Goal: Transaction & Acquisition: Download file/media

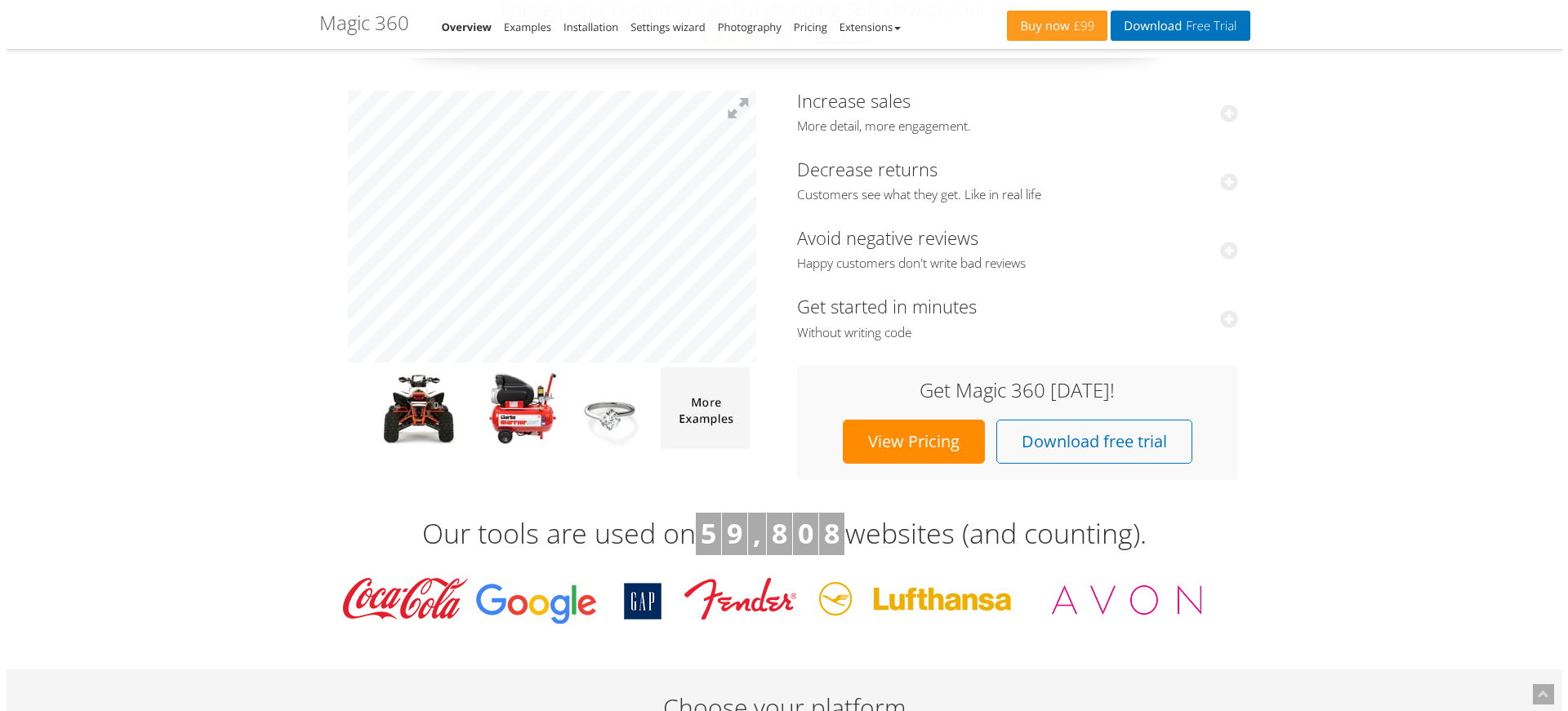
scroll to position [62, 0]
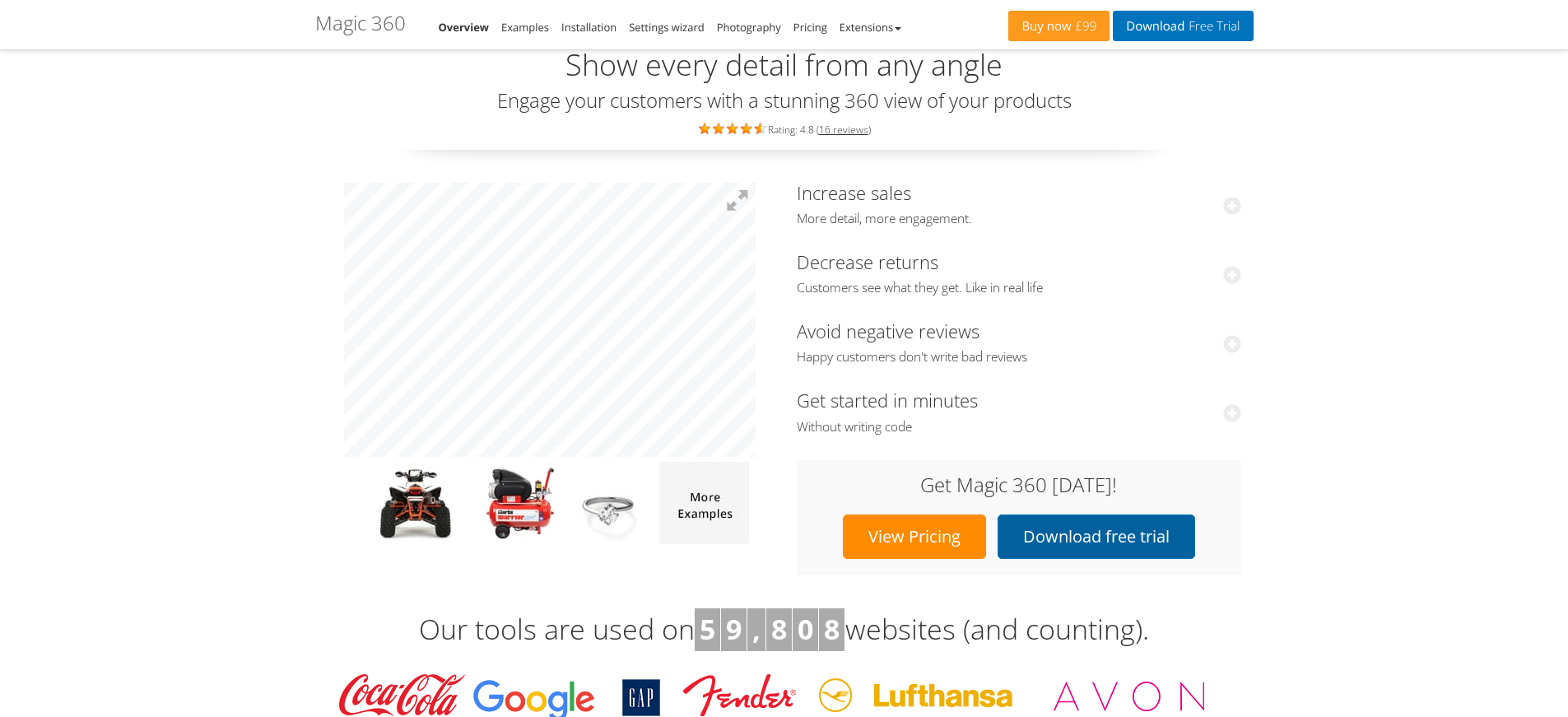
click at [1097, 535] on link "Download free trial" at bounding box center [1096, 536] width 197 height 45
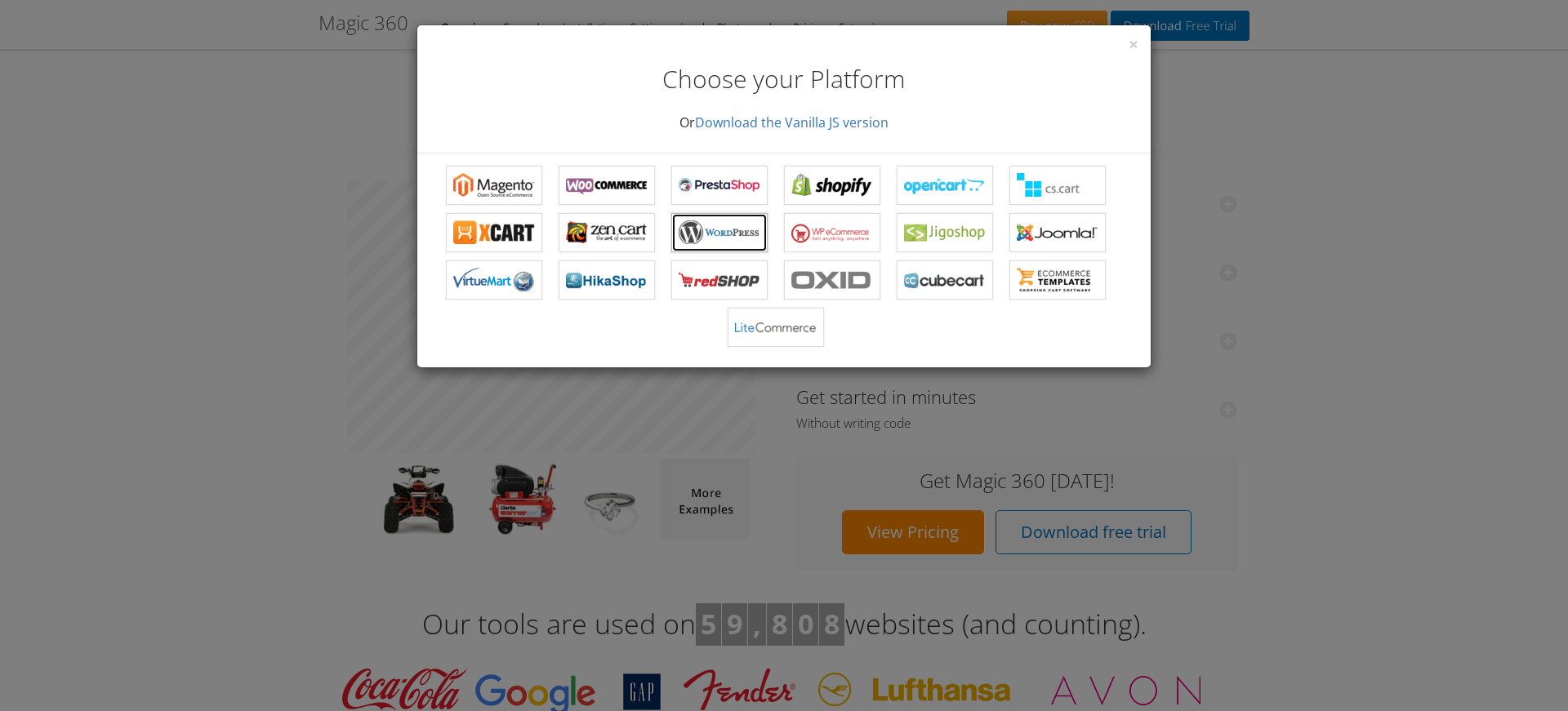
click at [729, 235] on b "Magic 360 for WordPress" at bounding box center [719, 233] width 82 height 24
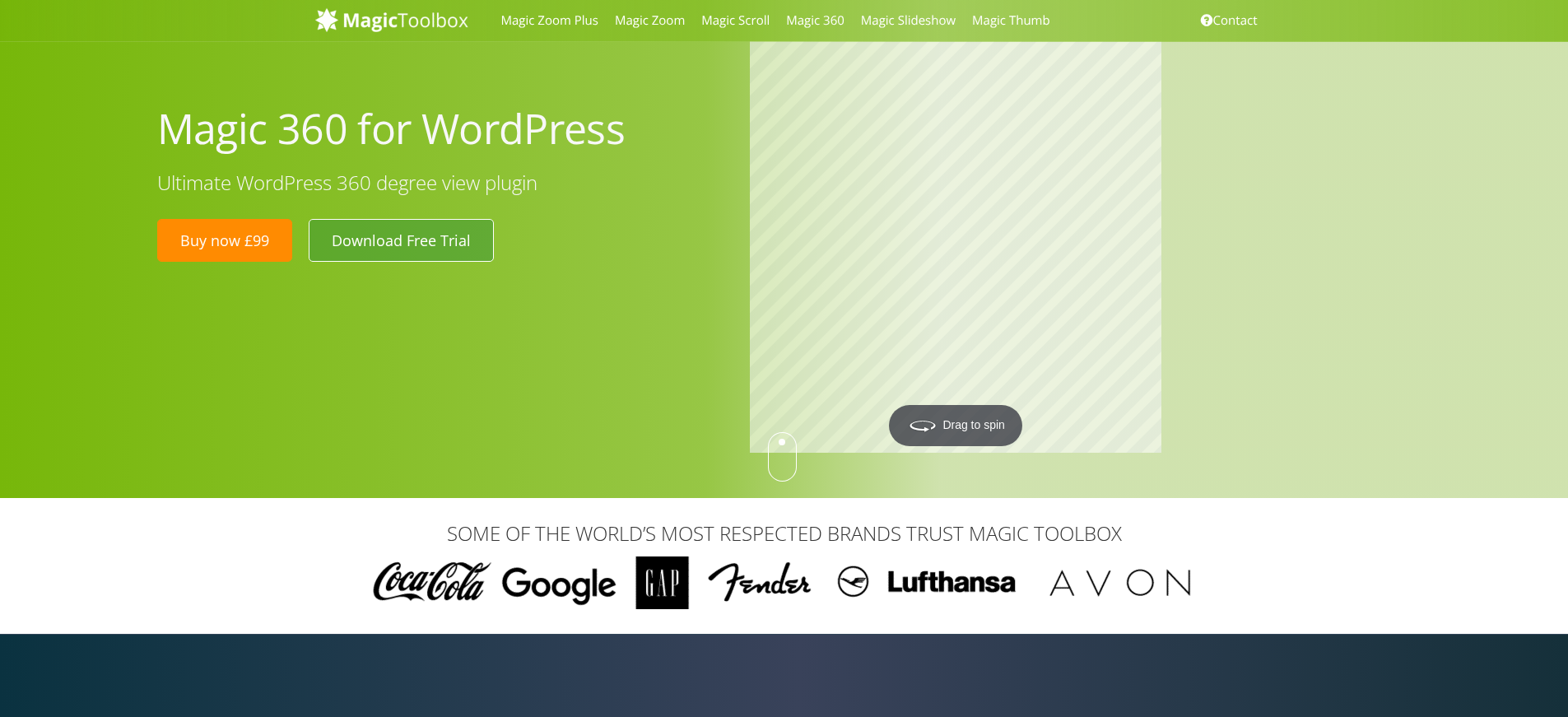
click at [405, 247] on link "Download Free Trial" at bounding box center [401, 240] width 185 height 43
